Goal: Check status: Check status

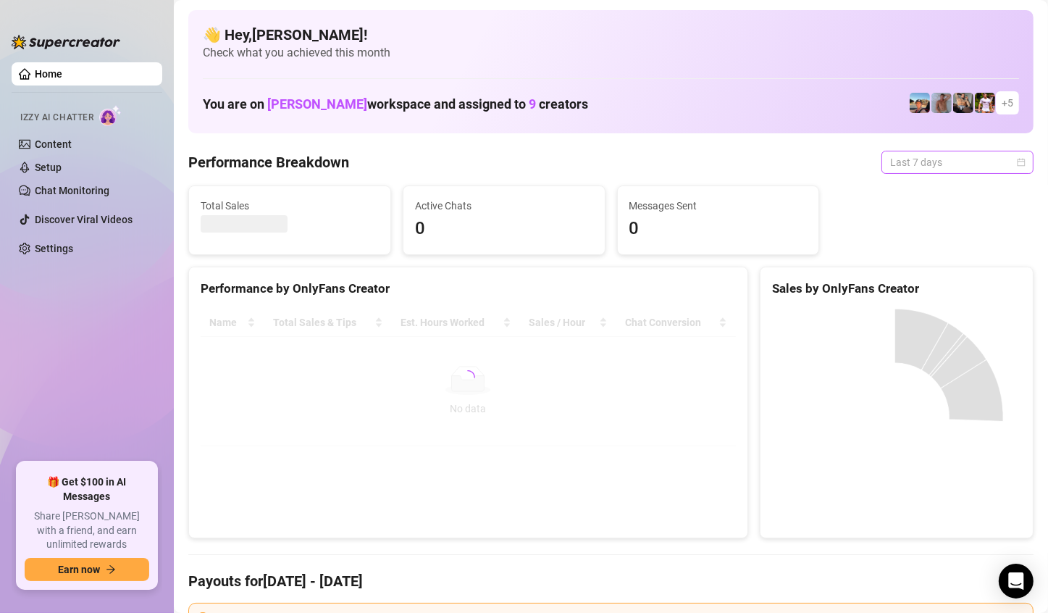
click at [947, 169] on span "Last 7 days" at bounding box center [957, 162] width 135 height 22
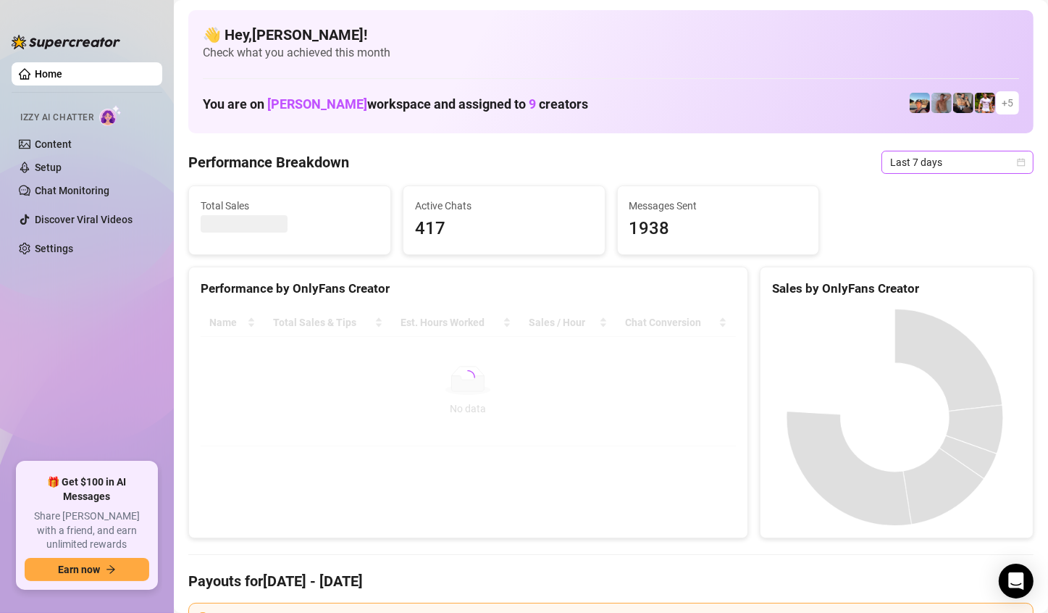
click at [946, 158] on span "Last 7 days" at bounding box center [957, 162] width 135 height 22
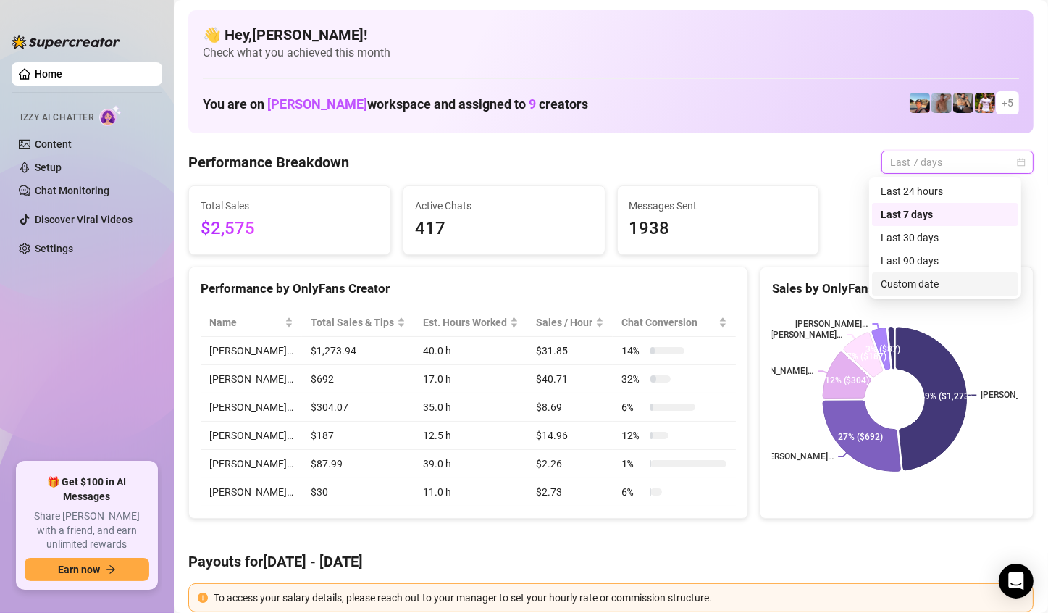
click at [927, 281] on div "Custom date" at bounding box center [944, 284] width 129 height 16
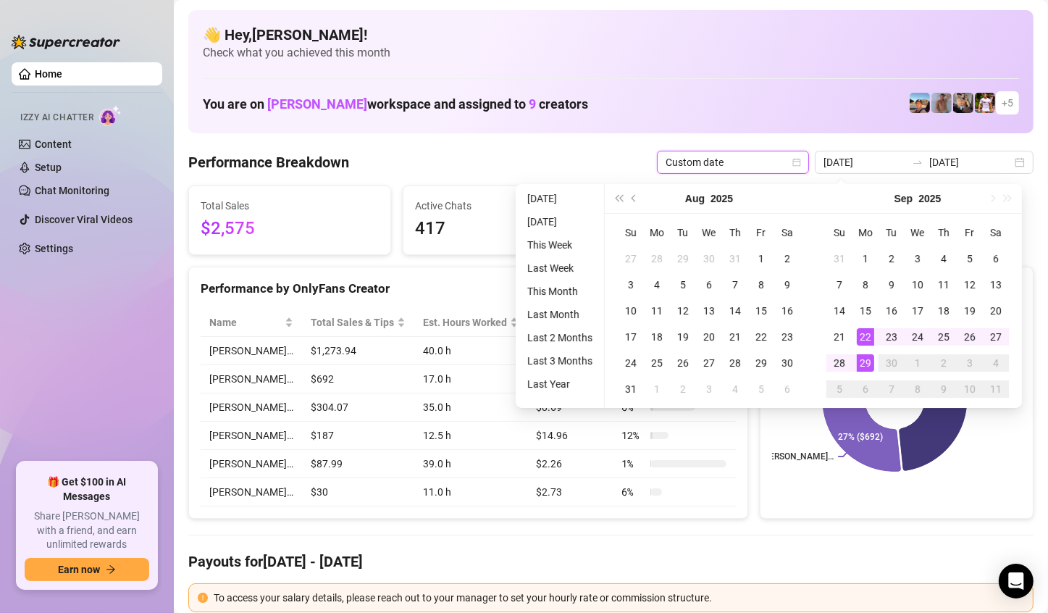
type input "[DATE]"
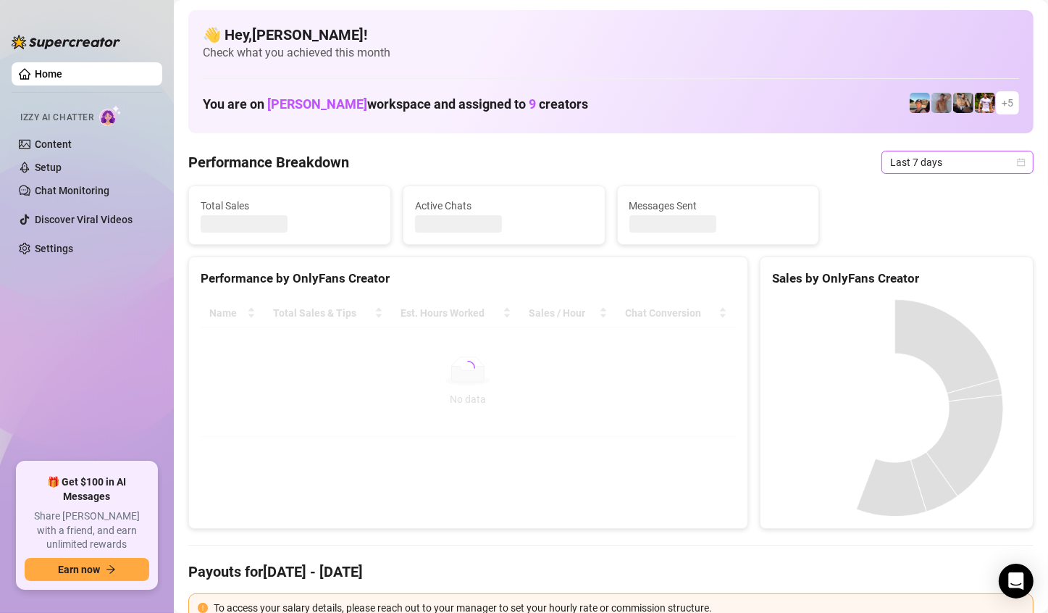
click at [969, 159] on span "Last 7 days" at bounding box center [957, 162] width 135 height 22
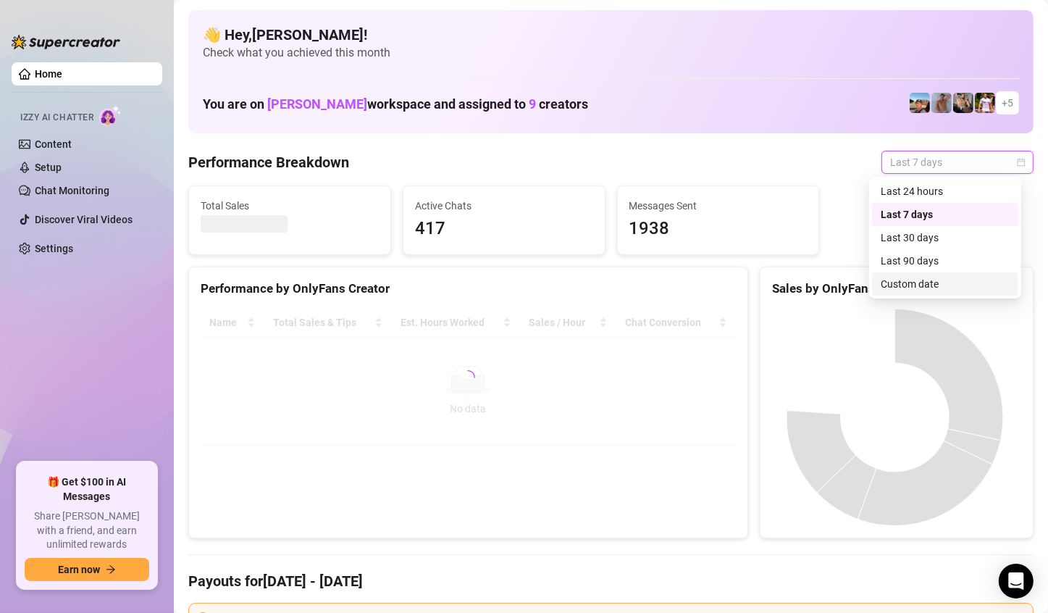
click at [926, 284] on div "Custom date" at bounding box center [944, 284] width 129 height 16
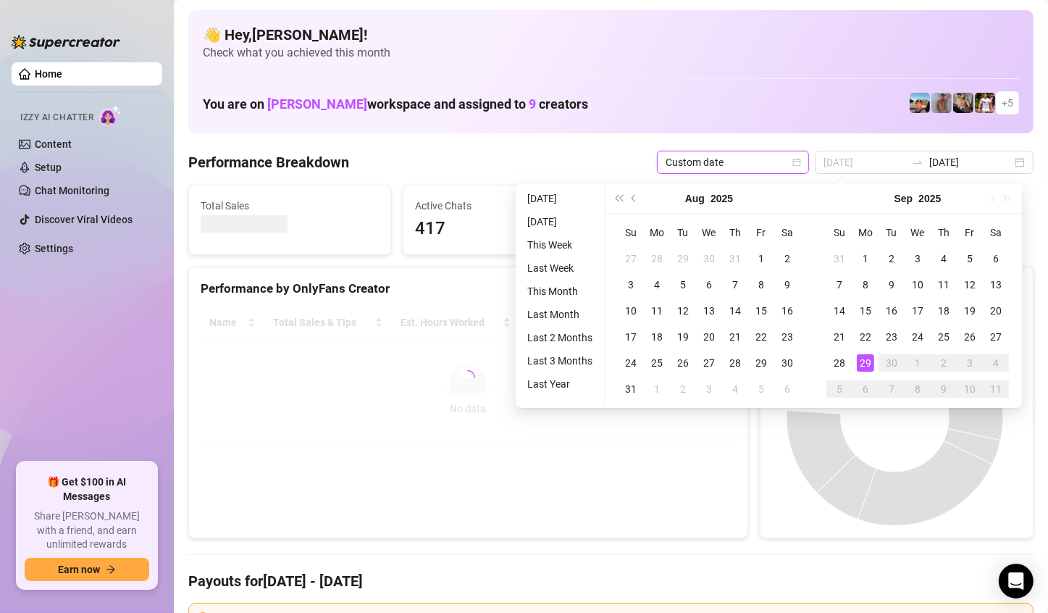
type input "[DATE]"
click at [857, 359] on div "29" at bounding box center [865, 362] width 17 height 17
click at [857, 359] on canvas at bounding box center [894, 416] width 245 height 217
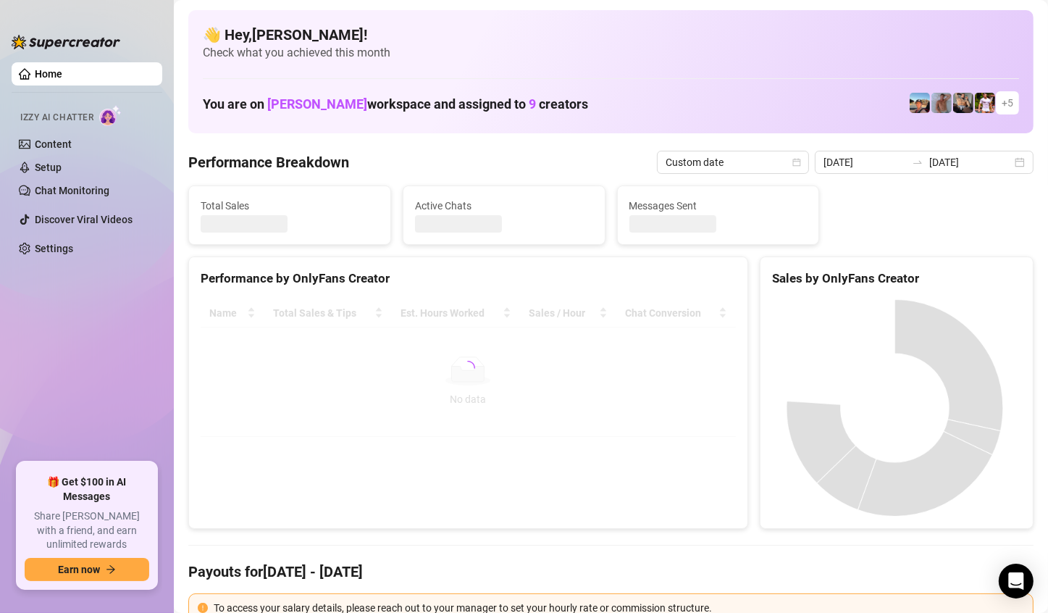
type input "[DATE]"
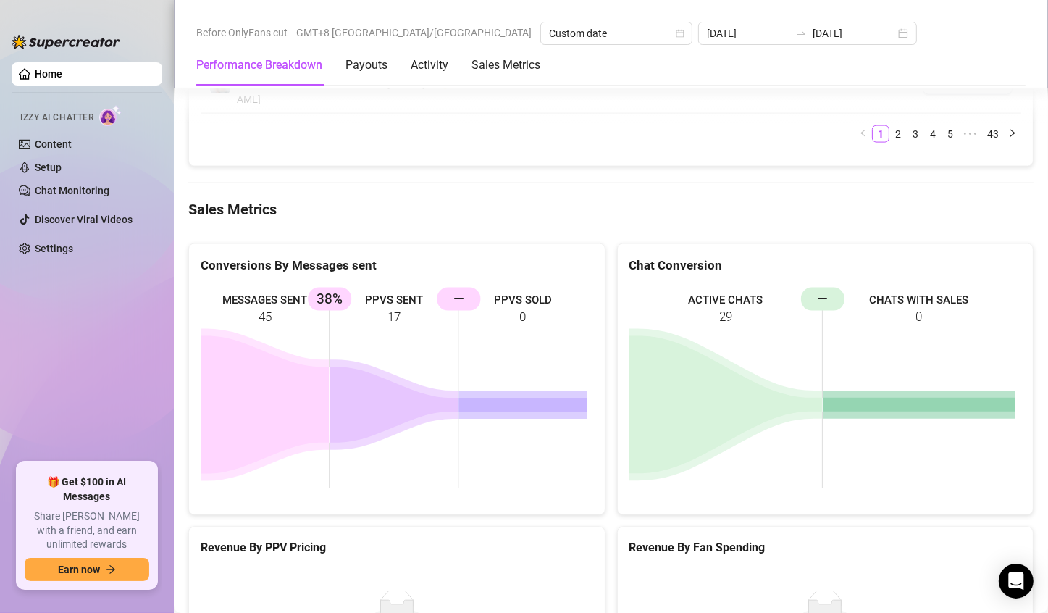
scroll to position [1955, 0]
